Goal: Task Accomplishment & Management: Manage account settings

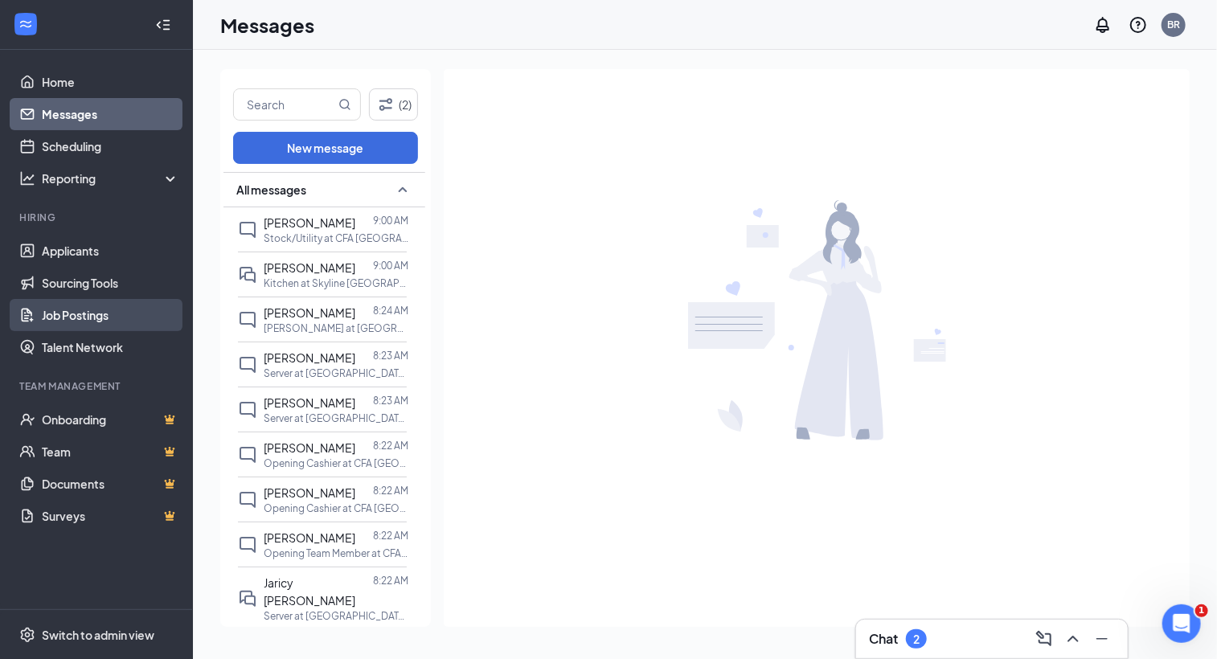
click at [105, 314] on link "Job Postings" at bounding box center [110, 315] width 137 height 32
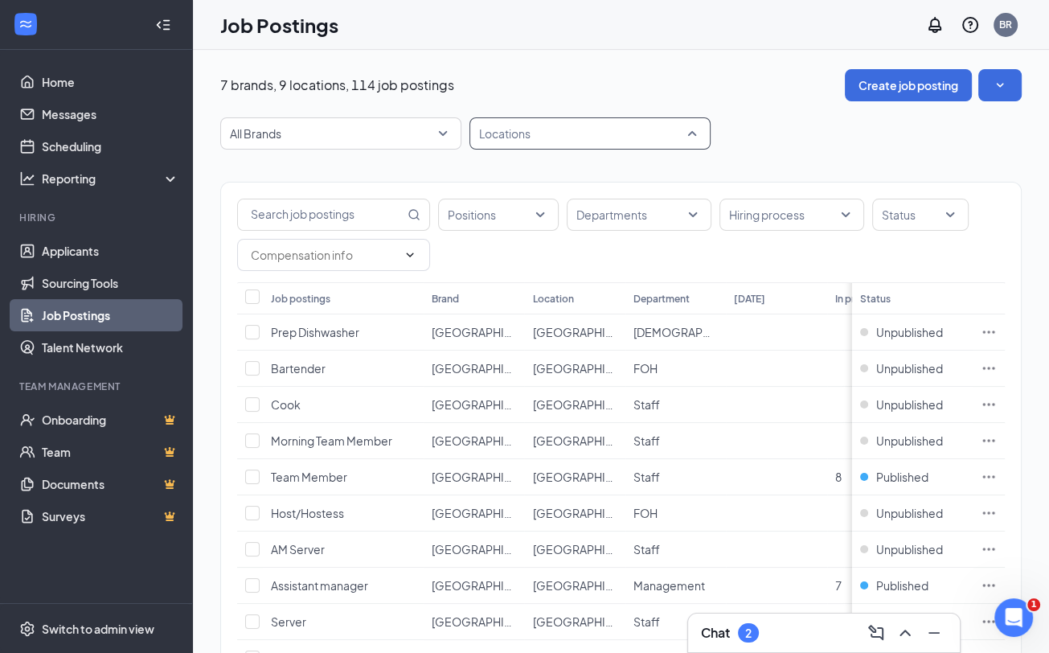
click at [560, 136] on div at bounding box center [582, 134] width 217 height 26
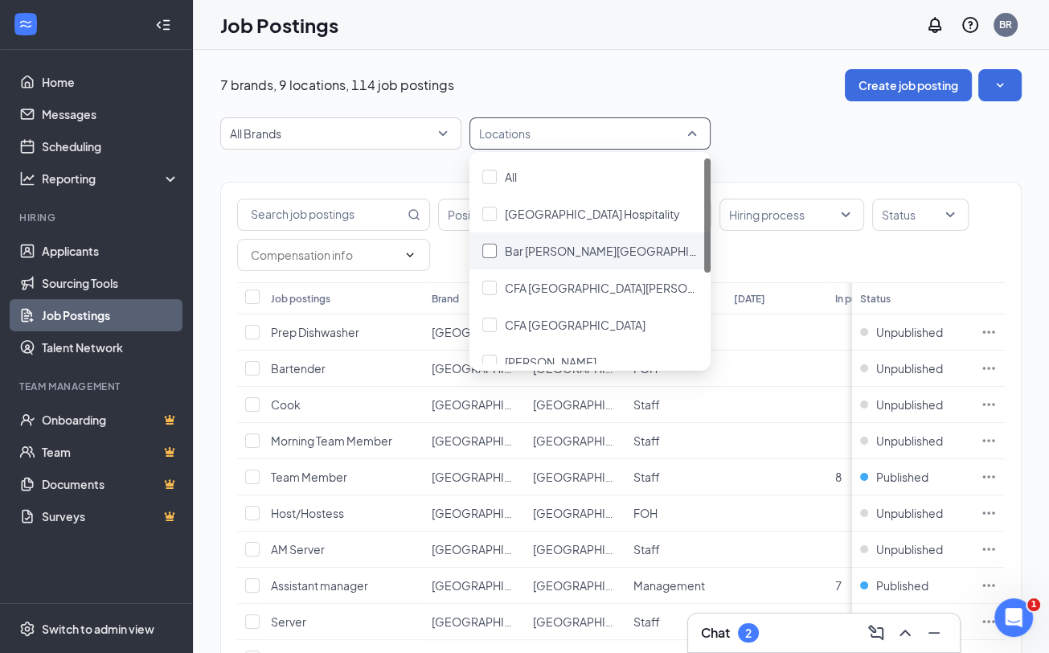
click at [537, 248] on span "Bar [PERSON_NAME][GEOGRAPHIC_DATA][PERSON_NAME]" at bounding box center [665, 251] width 321 height 14
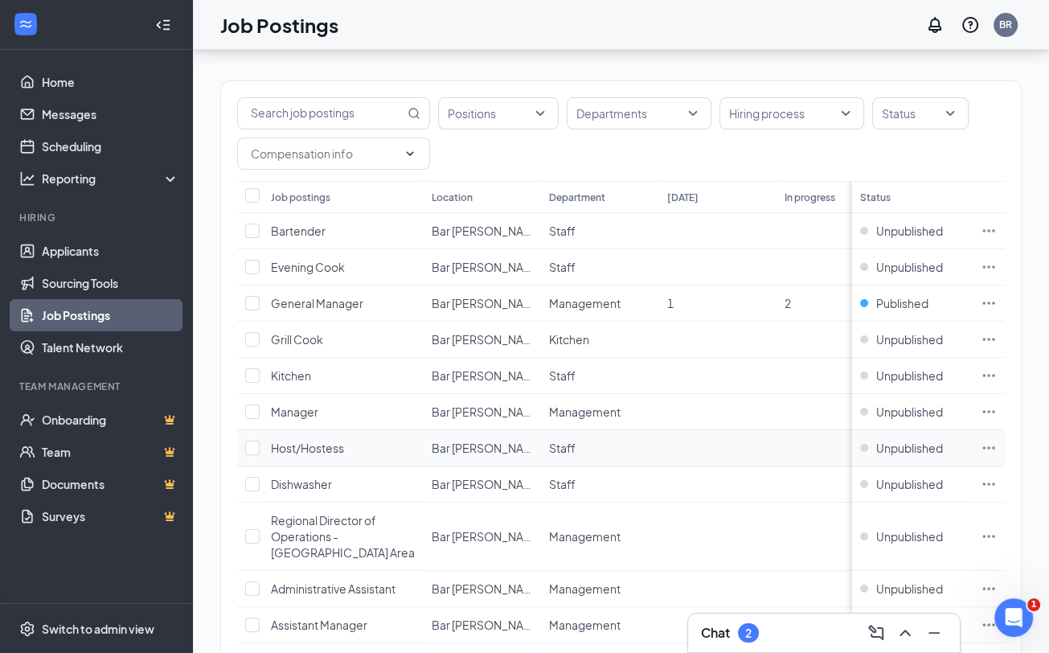
scroll to position [298, 0]
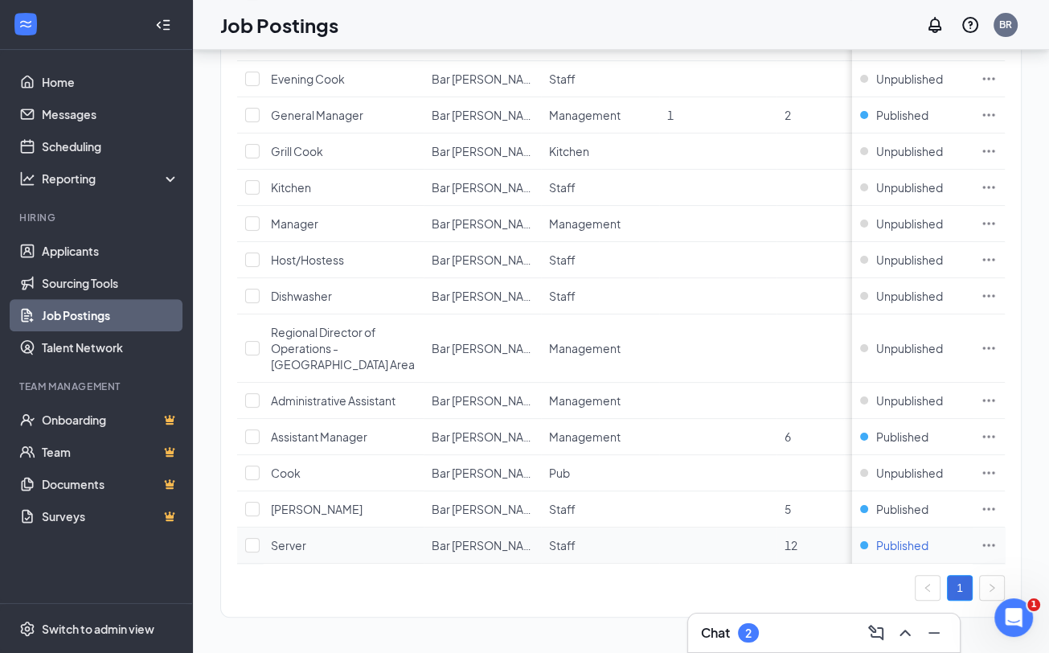
click at [880, 537] on div "Published" at bounding box center [894, 545] width 68 height 16
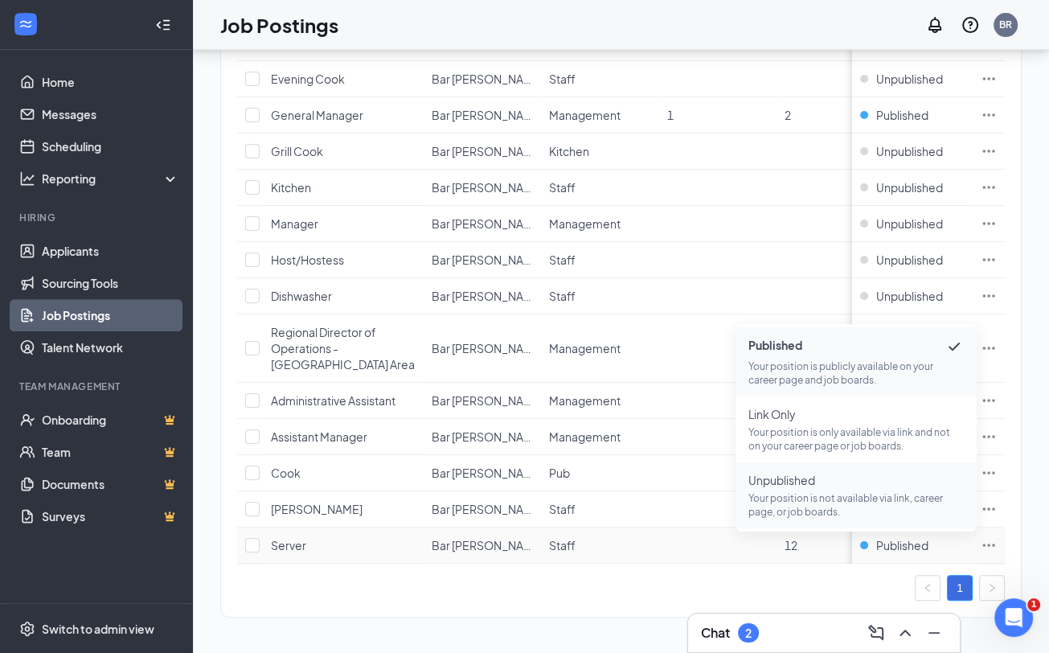
click at [831, 491] on p "Your position is not available via link, career page, or job boards." at bounding box center [856, 504] width 215 height 27
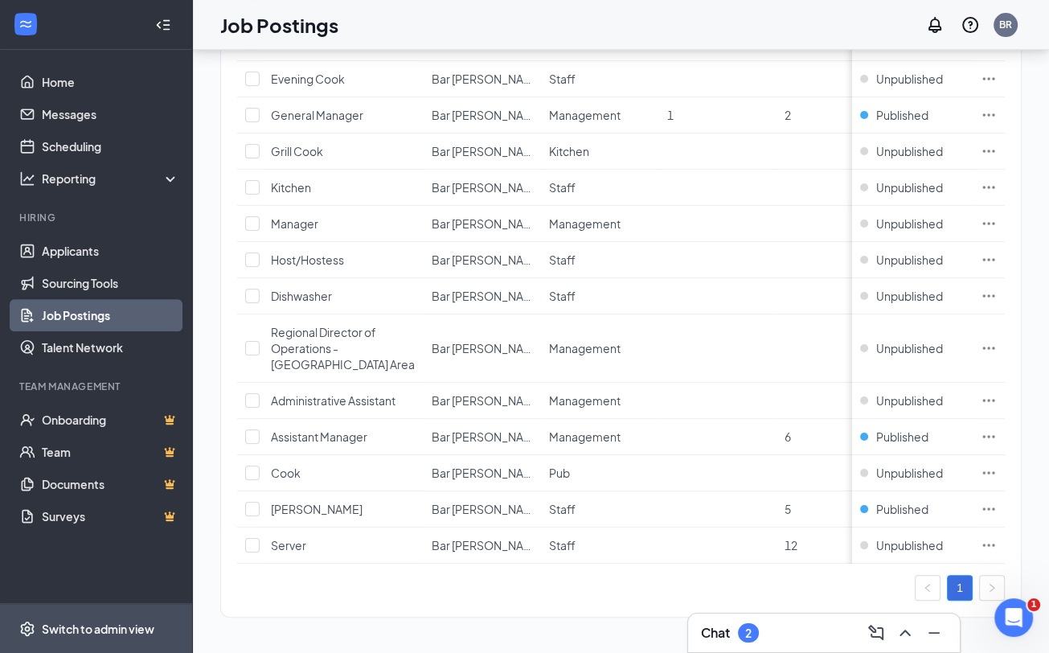
click at [49, 616] on span "Switch to admin view" at bounding box center [110, 628] width 137 height 49
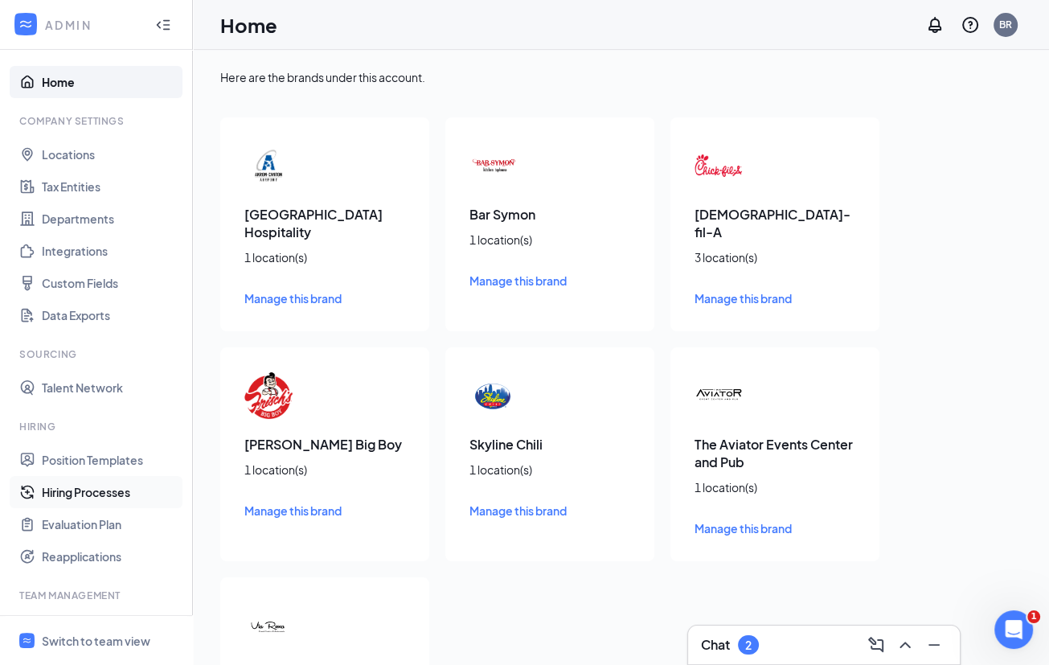
click at [96, 494] on link "Hiring Processes" at bounding box center [110, 492] width 137 height 32
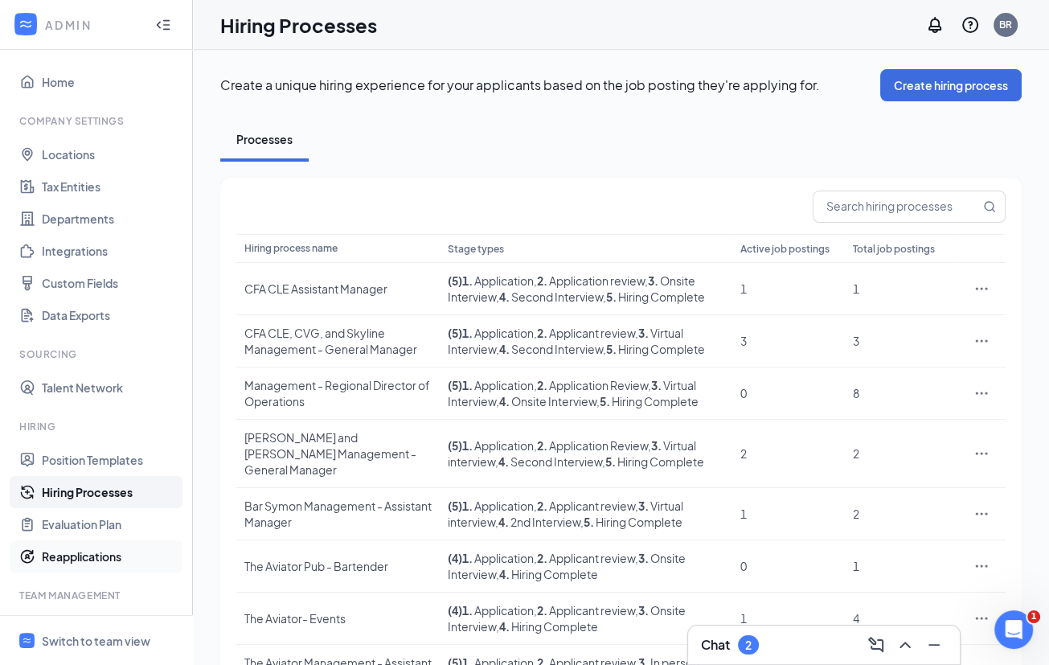
scroll to position [141, 0]
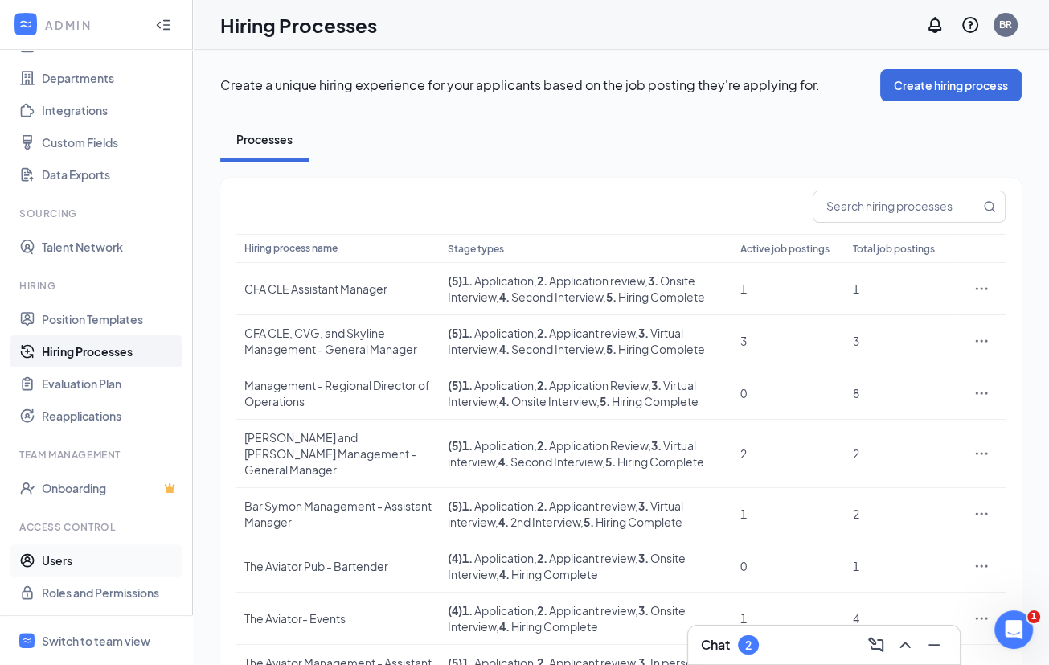
click at [87, 561] on link "Users" at bounding box center [110, 560] width 137 height 32
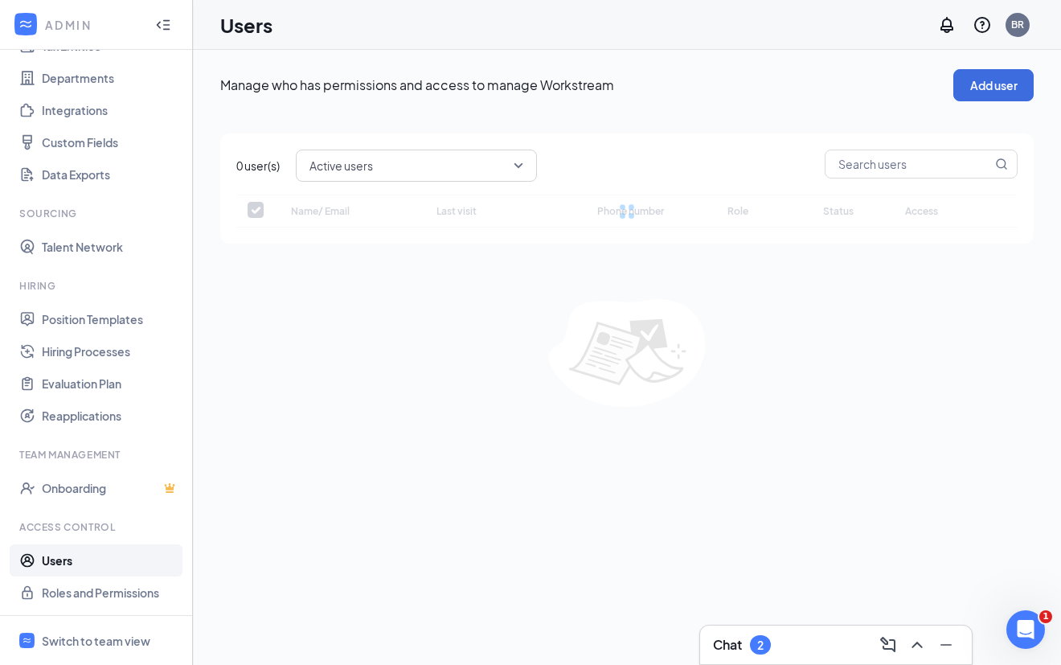
checkbox input "false"
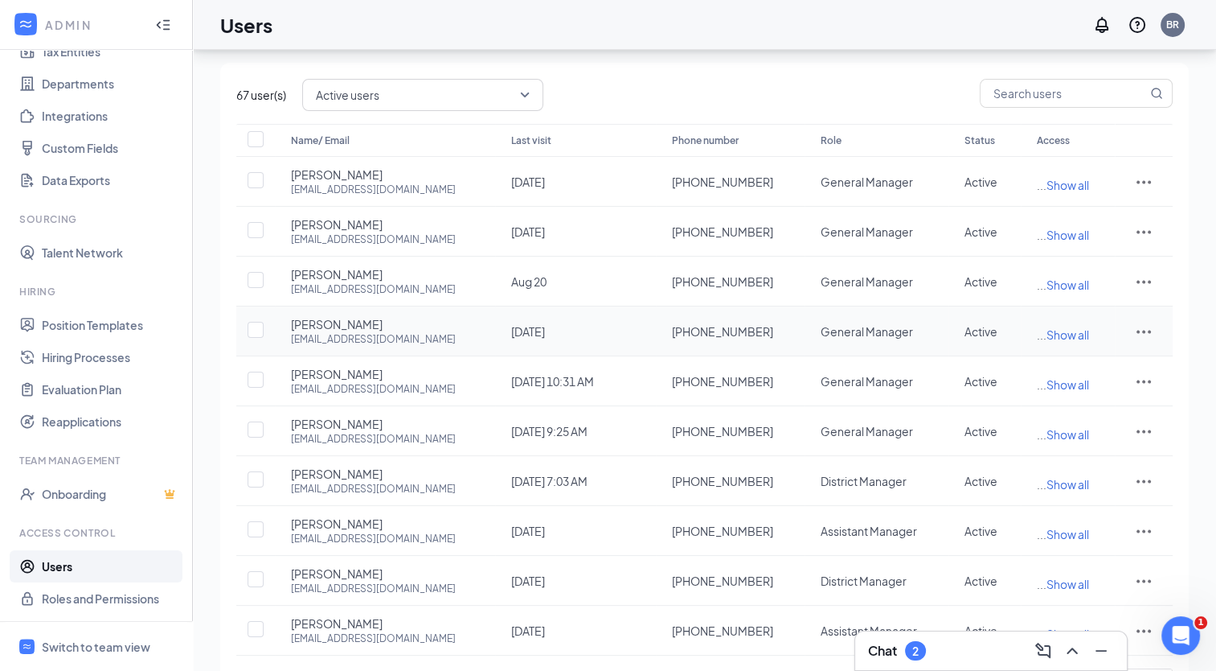
scroll to position [135, 0]
click at [1138, 429] on icon "ActionsIcon" at bounding box center [1143, 430] width 19 height 19
click at [1077, 453] on li "Edit user" at bounding box center [1093, 463] width 125 height 37
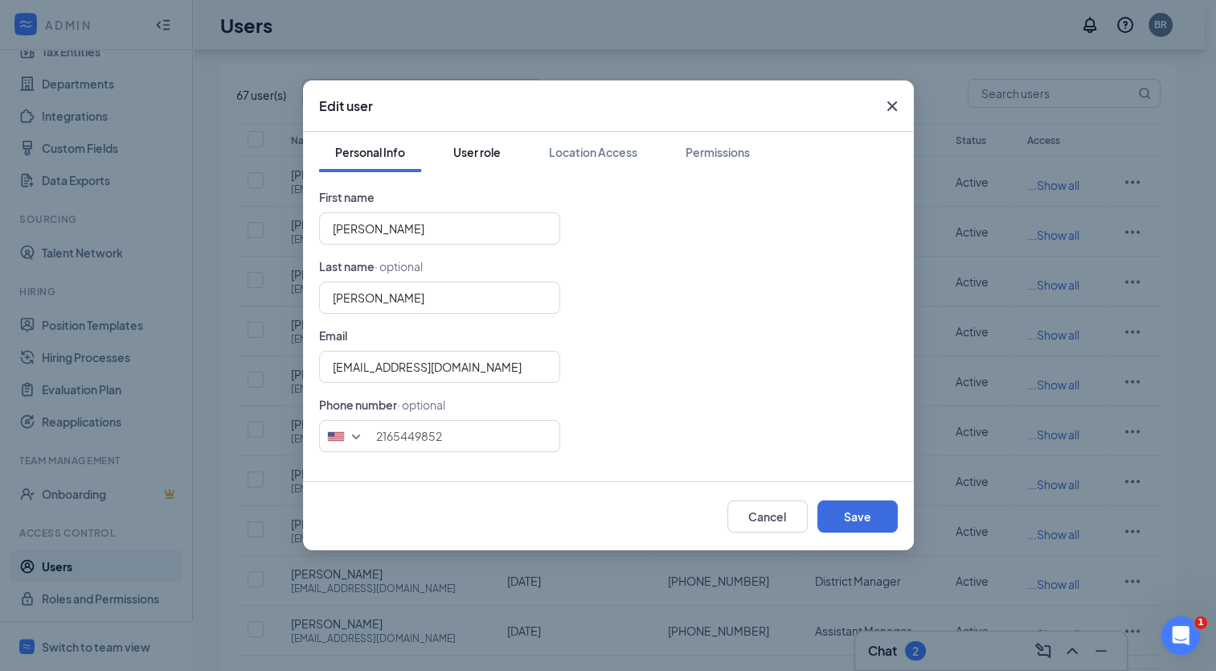
click at [457, 150] on div "User role" at bounding box center [476, 152] width 47 height 16
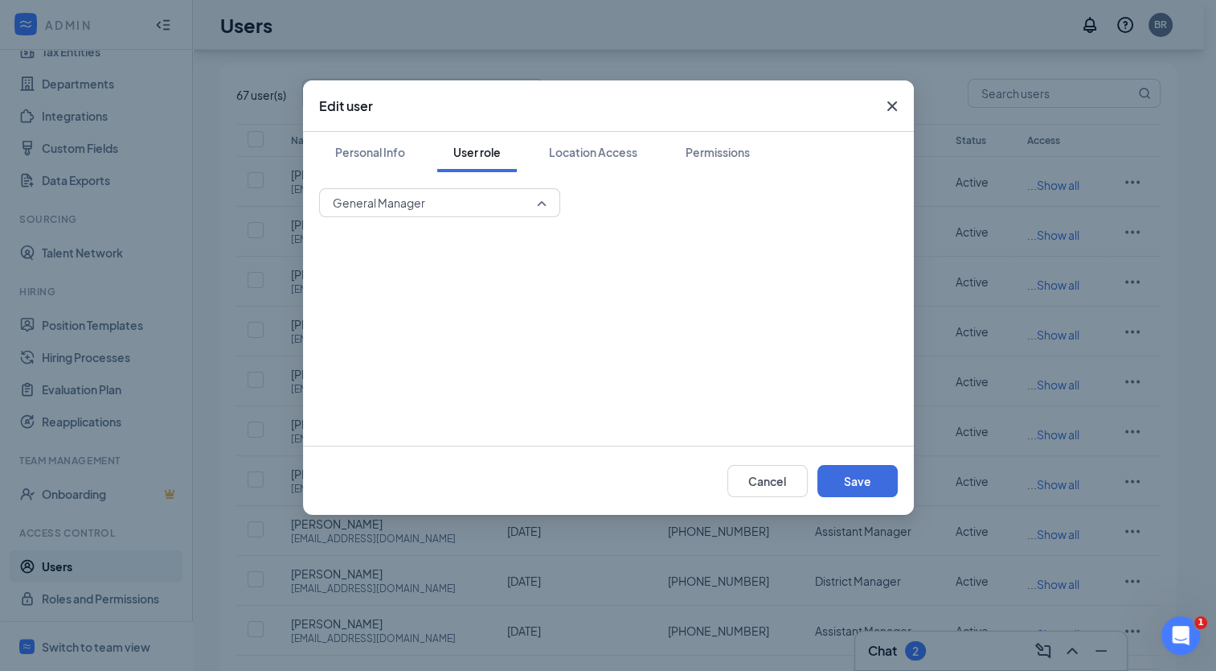
click at [538, 193] on span "General Manager" at bounding box center [440, 203] width 214 height 24
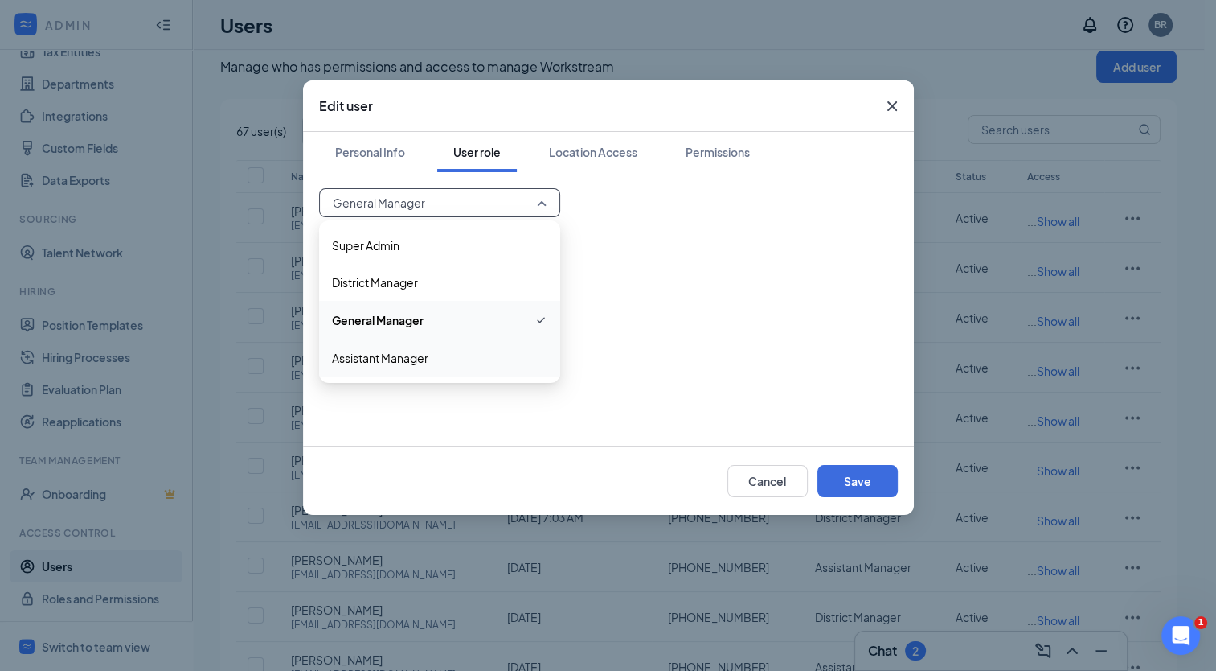
scroll to position [19, 0]
click at [482, 287] on span "District Manager" at bounding box center [439, 282] width 215 height 18
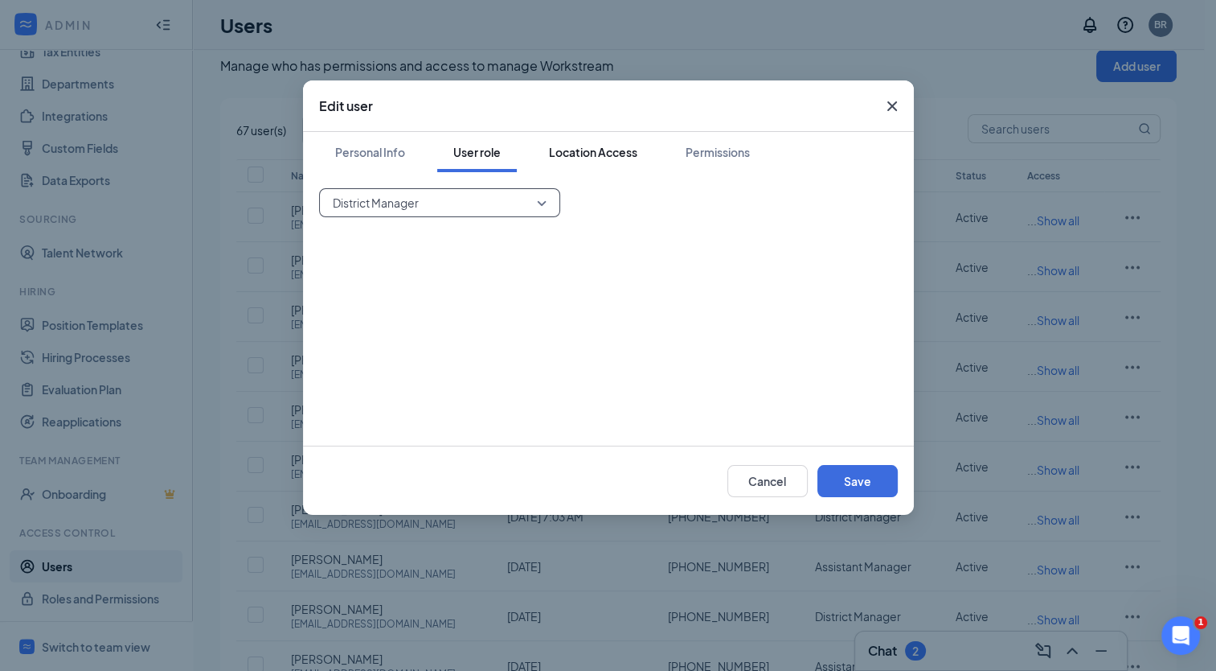
click at [605, 148] on div "Location Access" at bounding box center [593, 152] width 88 height 16
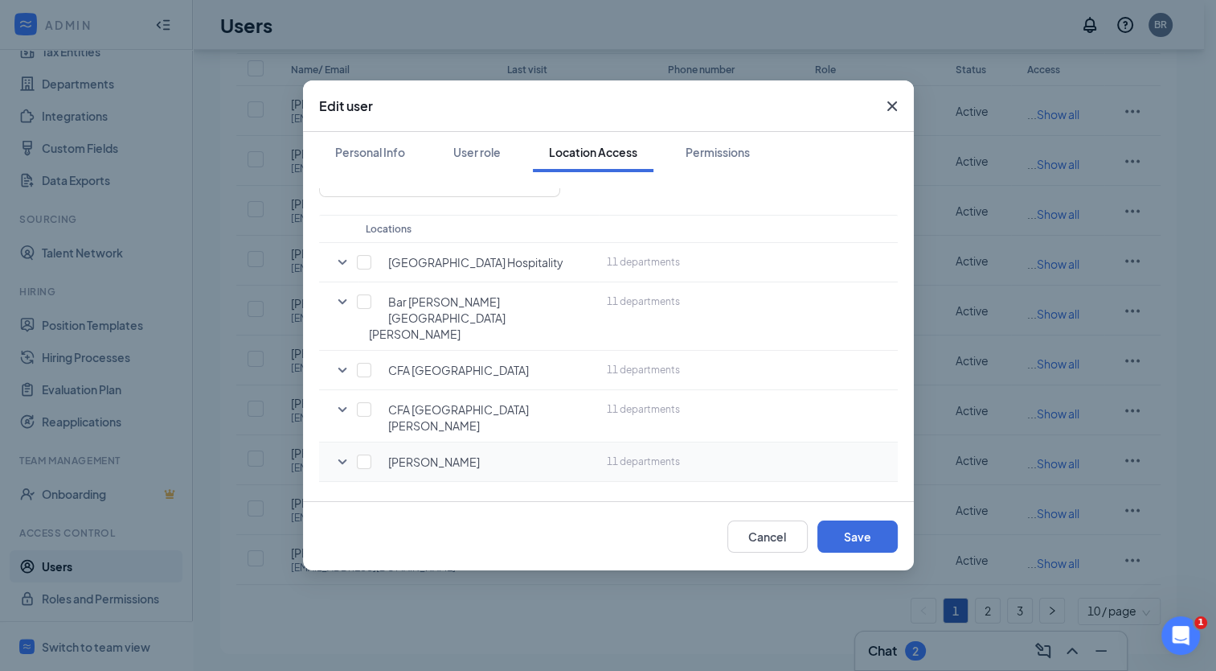
scroll to position [187, 0]
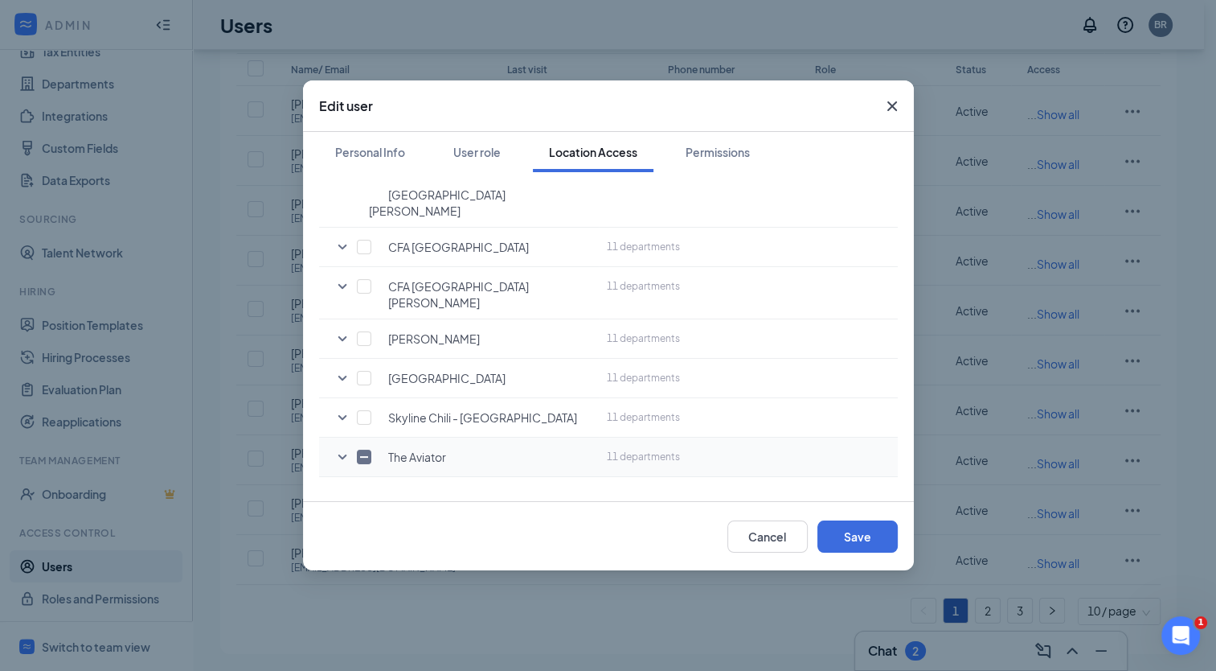
click at [334, 447] on icon "SmallChevronDown" at bounding box center [342, 456] width 19 height 19
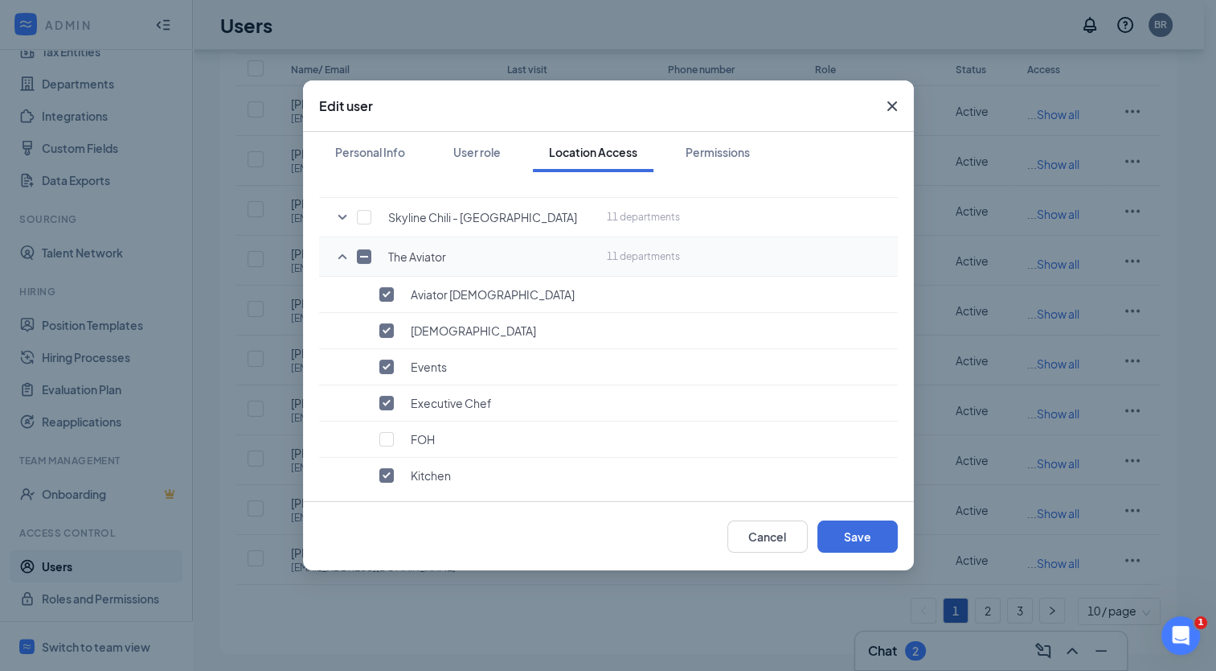
scroll to position [341, 0]
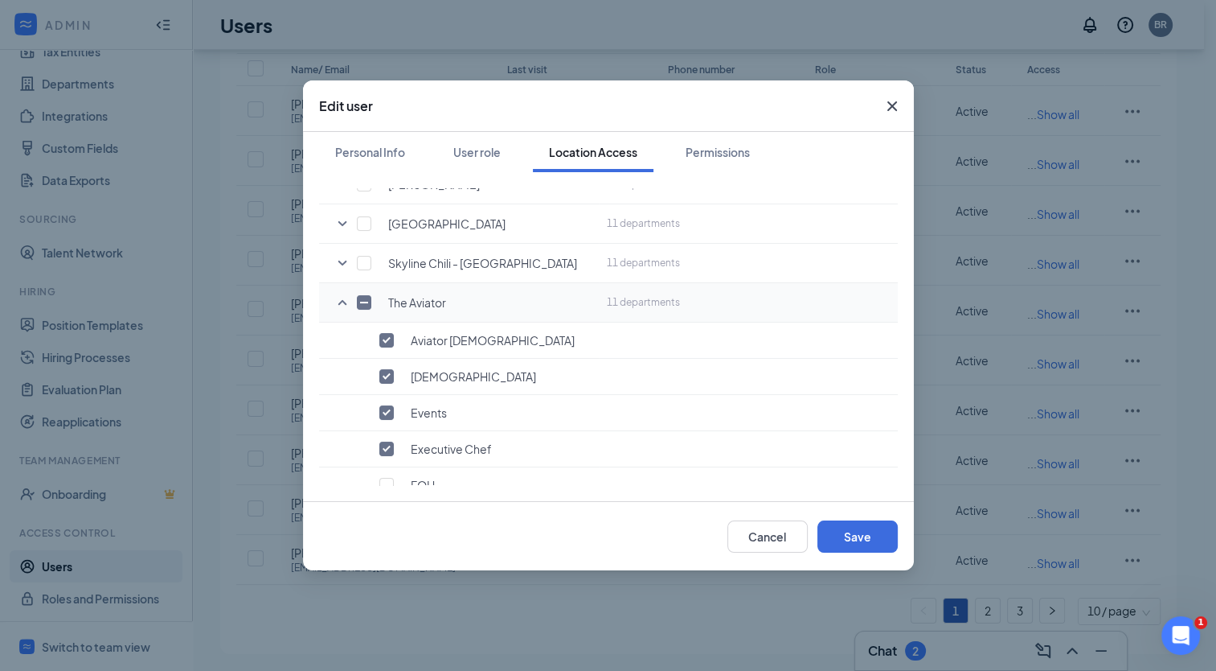
click at [363, 295] on input "checkbox" at bounding box center [364, 302] width 14 height 14
checkbox input "true"
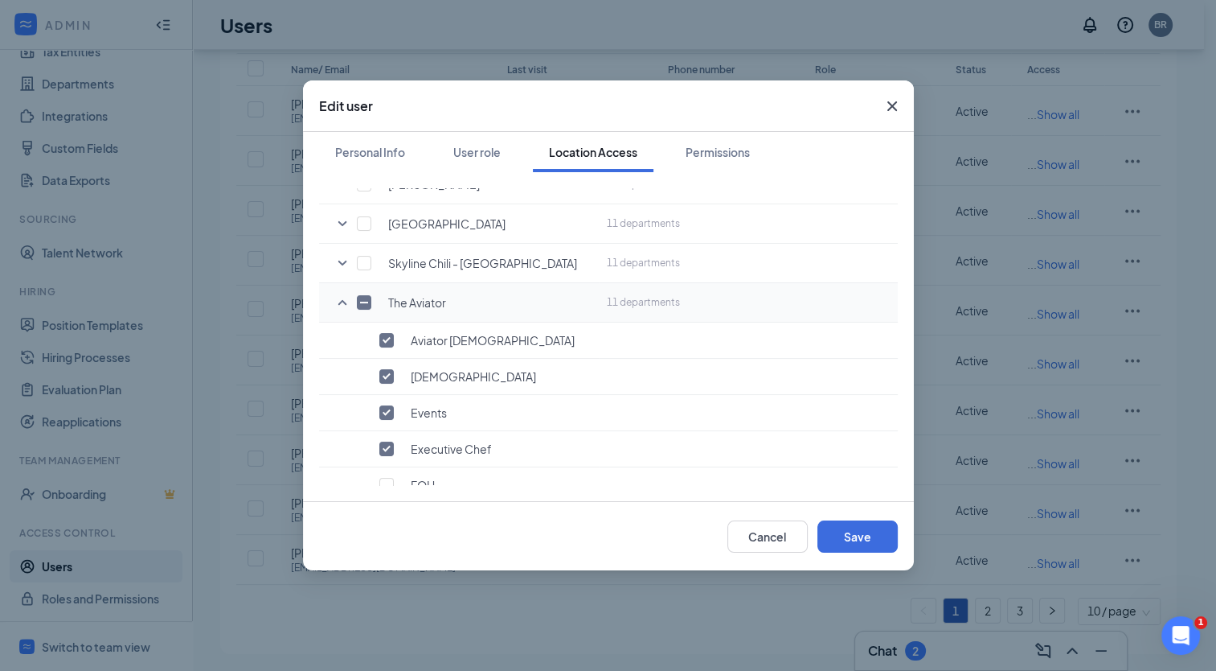
checkbox input "true"
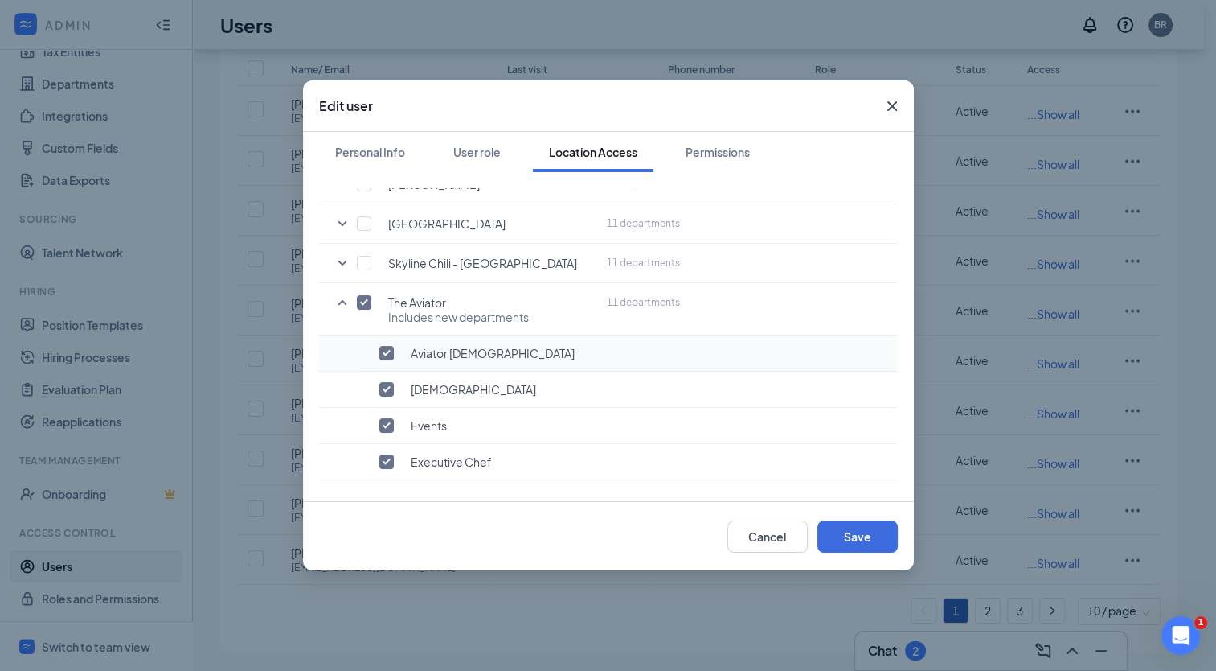
scroll to position [596, 0]
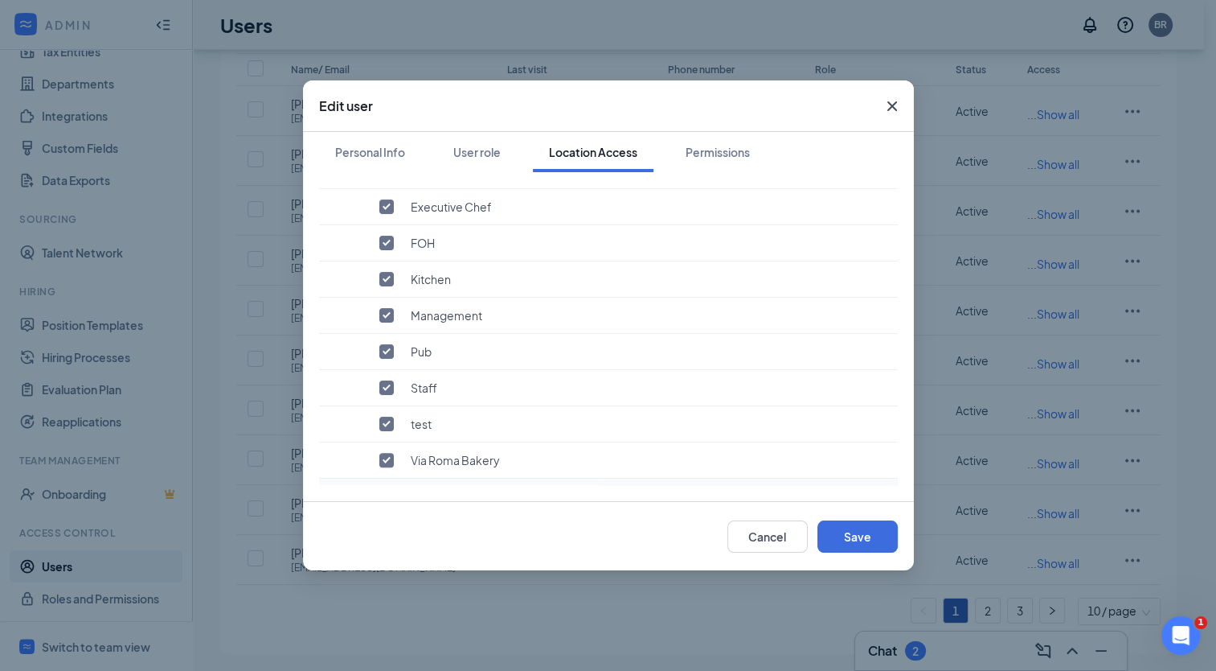
click at [343, 488] on icon "SmallChevronDown" at bounding box center [342, 497] width 19 height 19
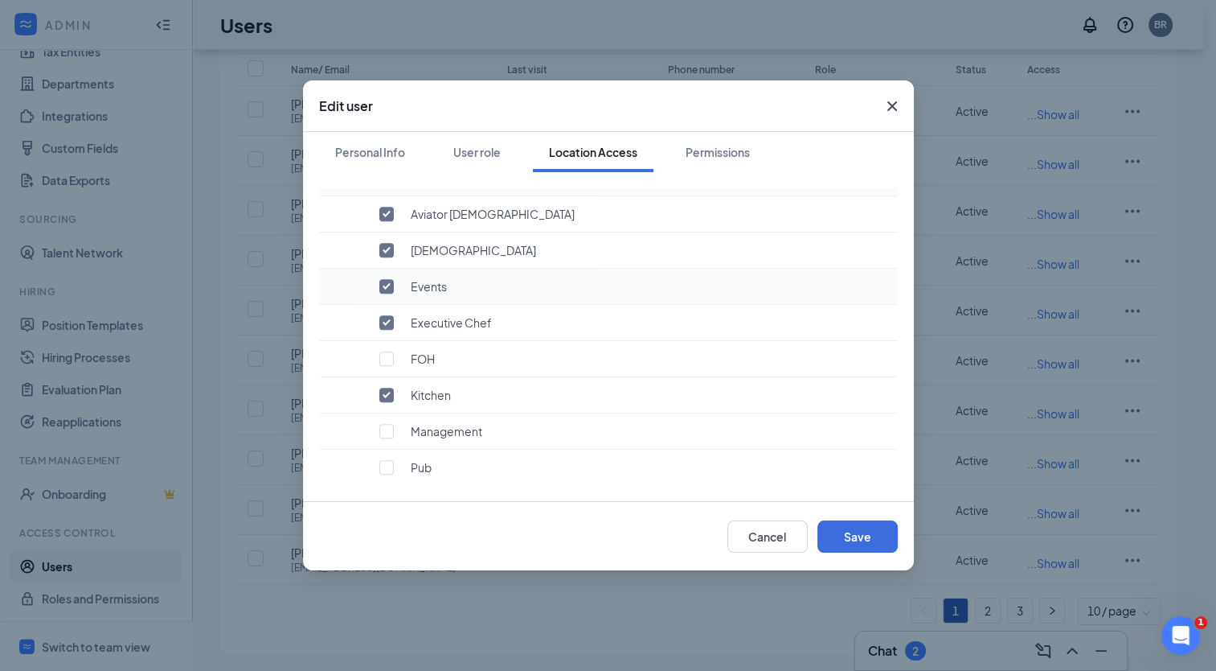
scroll to position [772, 0]
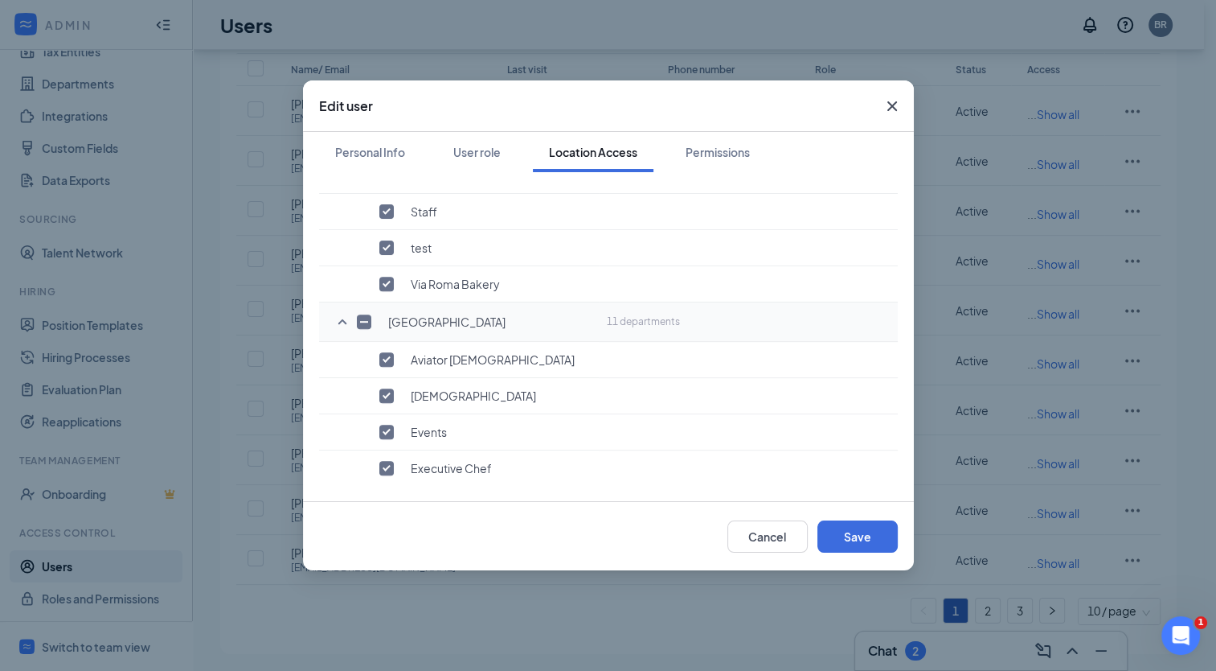
click at [365, 314] on input "checkbox" at bounding box center [364, 321] width 14 height 14
checkbox input "true"
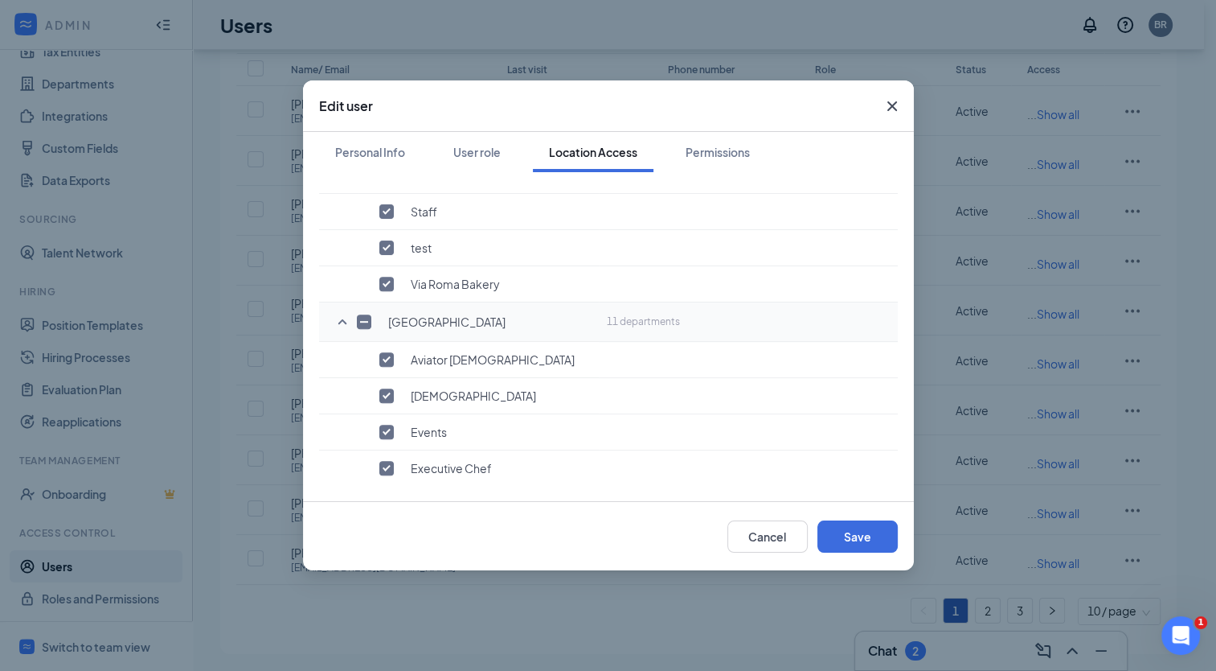
checkbox input "true"
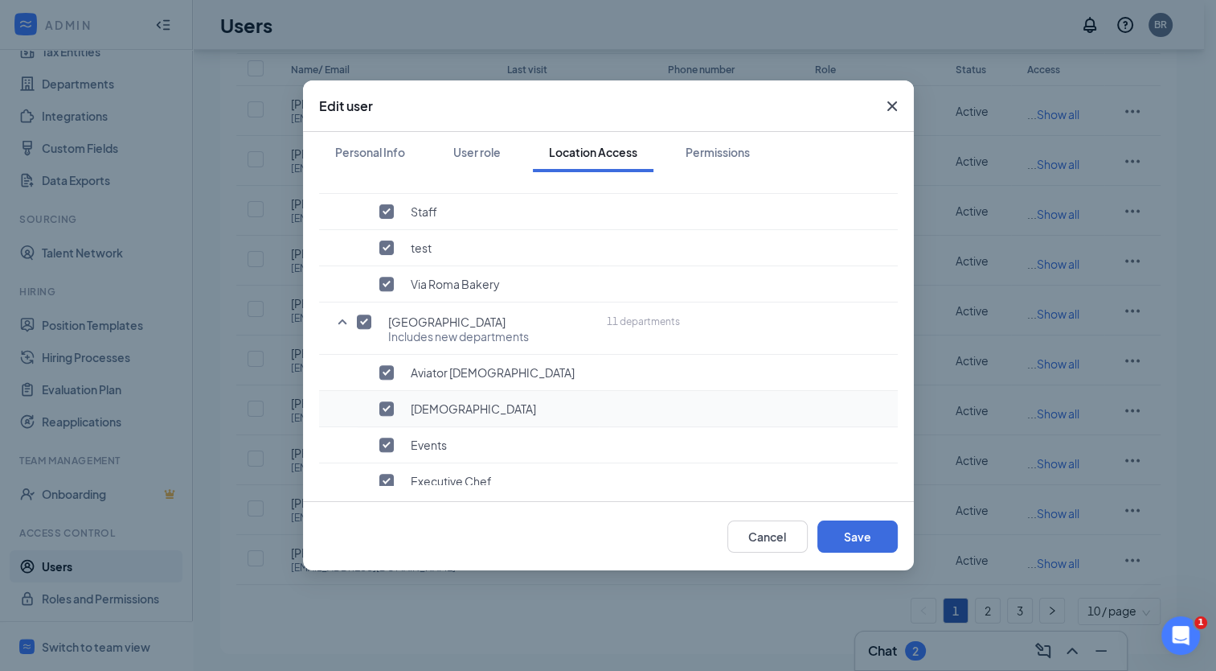
scroll to position [1005, 0]
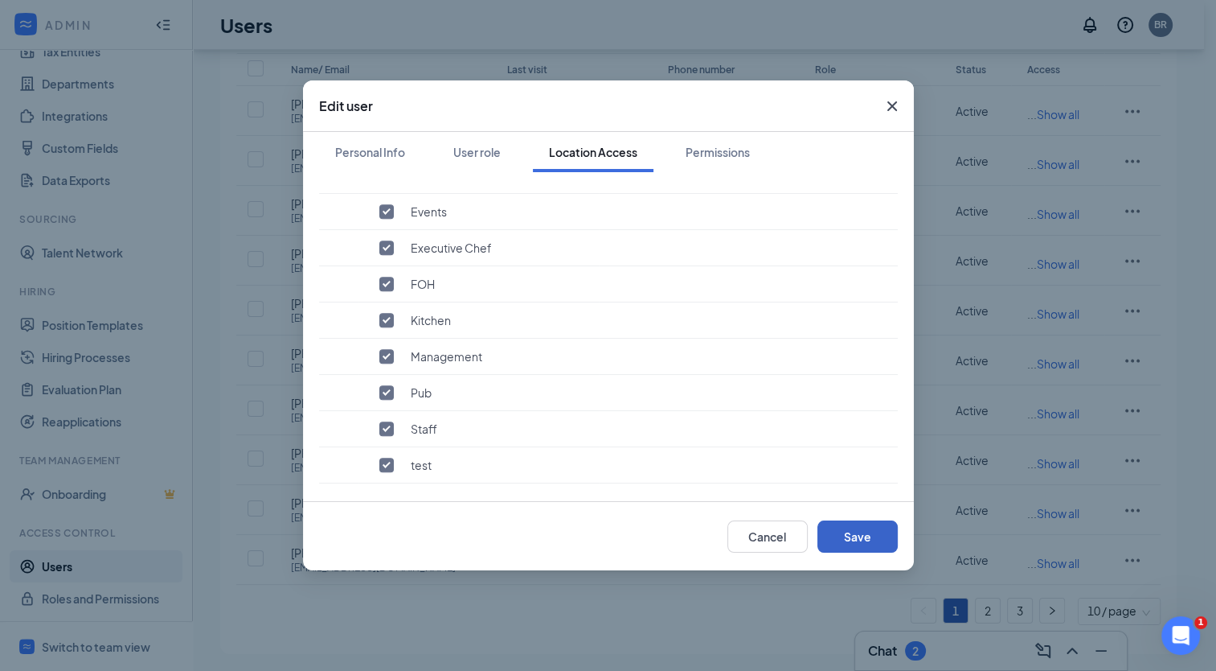
click at [847, 530] on button "Save" at bounding box center [858, 536] width 80 height 32
